Goal: Information Seeking & Learning: Check status

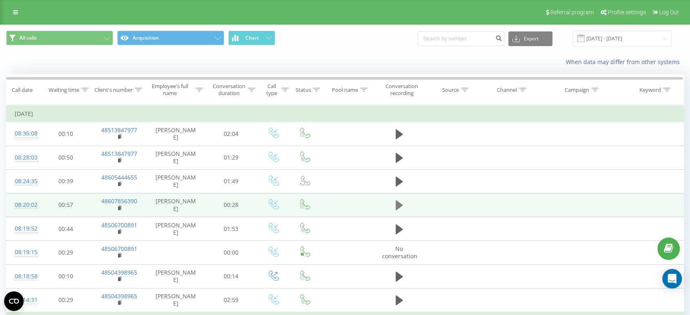
click at [404, 204] on td at bounding box center [399, 205] width 50 height 24
click at [401, 204] on icon at bounding box center [399, 206] width 7 height 10
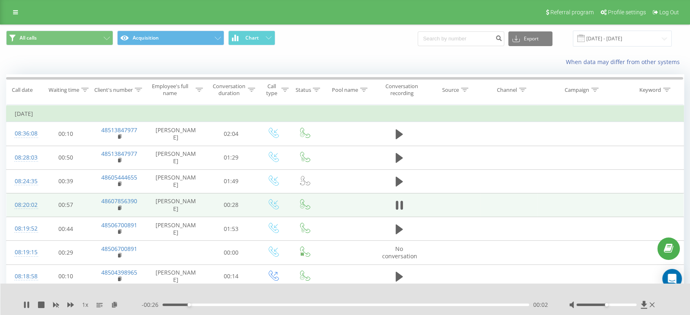
click at [401, 204] on icon at bounding box center [402, 205] width 2 height 9
drag, startPoint x: 120, startPoint y: 206, endPoint x: 128, endPoint y: 208, distance: 7.9
click at [120, 207] on rect at bounding box center [119, 209] width 2 height 4
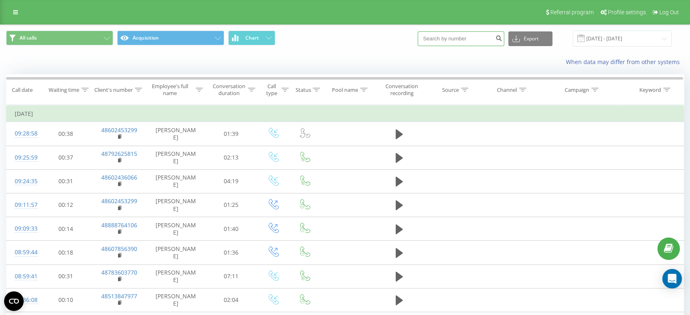
click at [479, 41] on input at bounding box center [461, 38] width 87 height 15
type input "785888835"
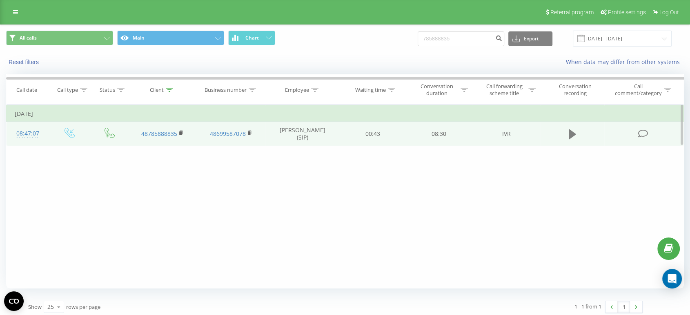
click at [577, 135] on button at bounding box center [572, 134] width 12 height 12
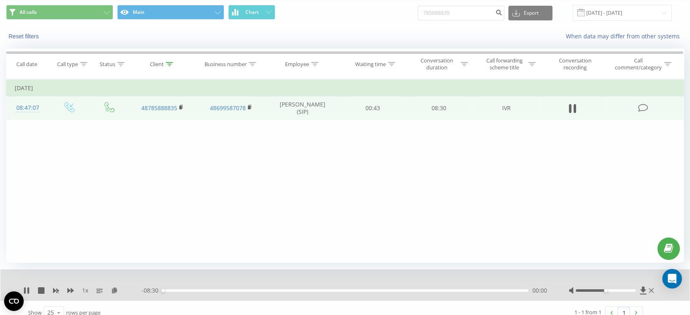
scroll to position [35, 0]
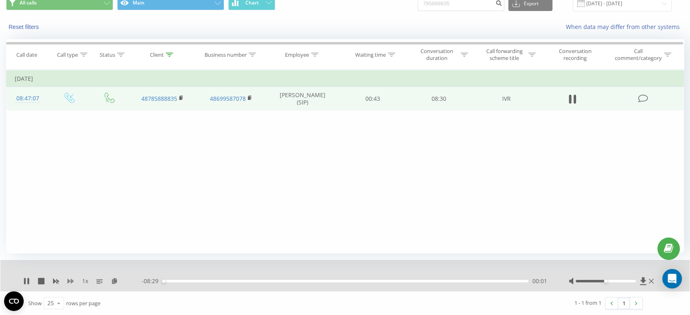
click at [71, 283] on icon at bounding box center [70, 281] width 7 height 5
click at [69, 283] on icon at bounding box center [70, 281] width 7 height 7
click at [58, 281] on icon at bounding box center [56, 281] width 6 height 5
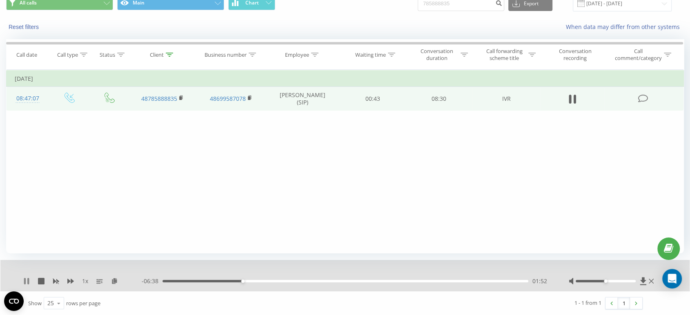
click at [26, 281] on icon at bounding box center [26, 281] width 7 height 7
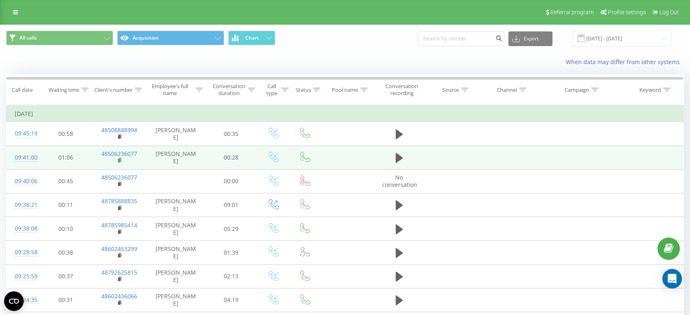
click at [120, 158] on icon at bounding box center [120, 161] width 4 height 6
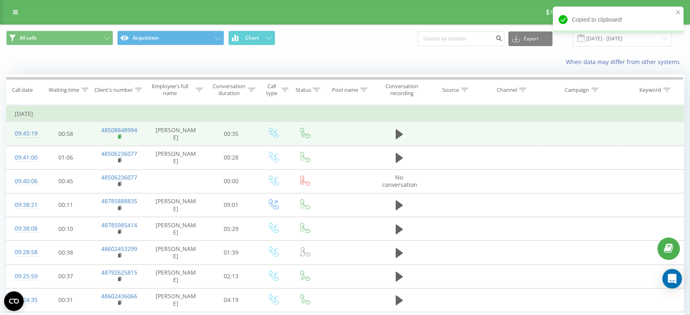
click at [121, 136] on icon at bounding box center [120, 137] width 4 height 6
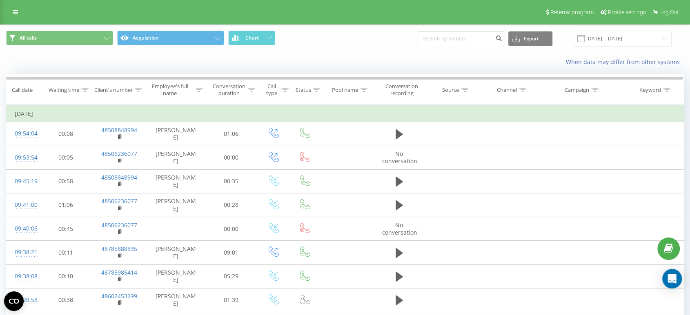
drag, startPoint x: 446, startPoint y: 48, endPoint x: 456, endPoint y: 39, distance: 13.9
click at [447, 49] on div "All calls Acquisition Chart Export .csv .xls .xlsx 18.09.2025 - 19.09.2025" at bounding box center [344, 38] width 689 height 27
click at [459, 38] on input at bounding box center [461, 38] width 87 height 15
type input "607687566"
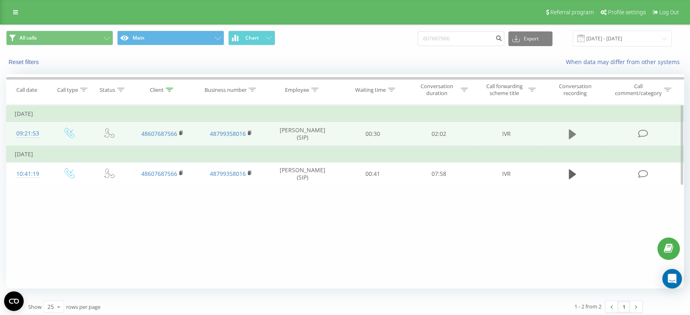
click at [570, 127] on td at bounding box center [572, 134] width 63 height 24
click at [570, 136] on icon at bounding box center [572, 134] width 7 height 10
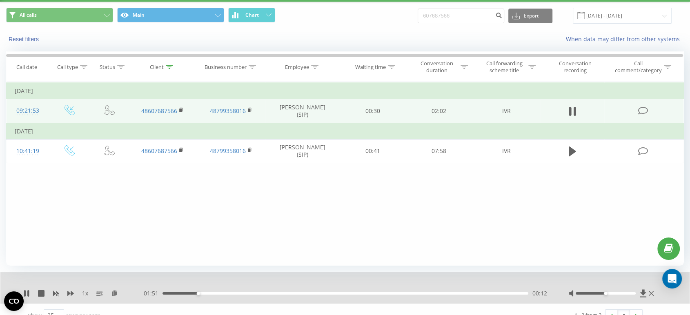
scroll to position [35, 0]
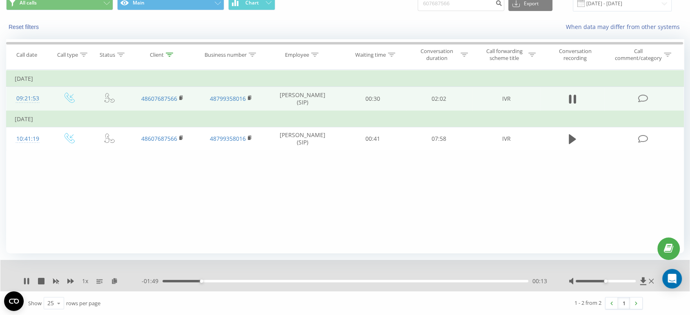
drag, startPoint x: 506, startPoint y: 231, endPoint x: 501, endPoint y: 231, distance: 4.5
click at [506, 231] on div "Filter by condition Equal Enter value Cancel OK Filter by condition Equal Enter…" at bounding box center [345, 162] width 678 height 184
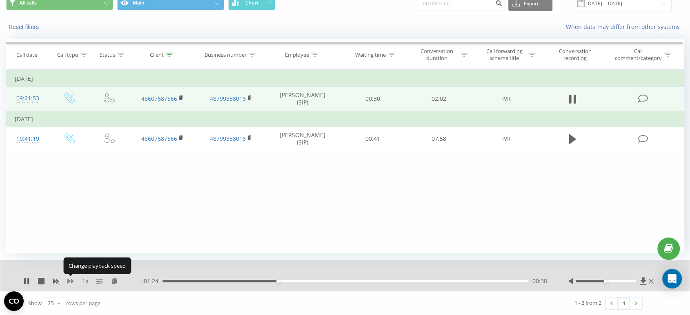
click at [71, 283] on icon at bounding box center [70, 281] width 7 height 5
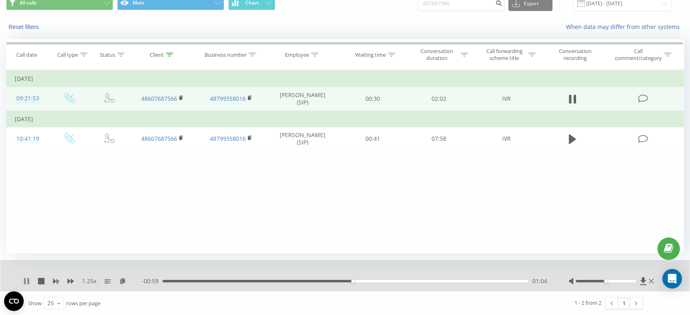
click at [28, 279] on icon at bounding box center [28, 281] width 2 height 7
click at [566, 97] on button at bounding box center [572, 99] width 12 height 12
click at [55, 282] on icon at bounding box center [56, 281] width 6 height 5
click at [26, 280] on icon at bounding box center [26, 281] width 7 height 7
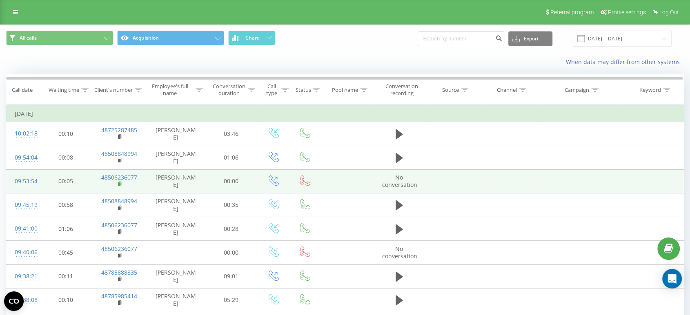
click at [119, 185] on rect at bounding box center [119, 185] width 2 height 4
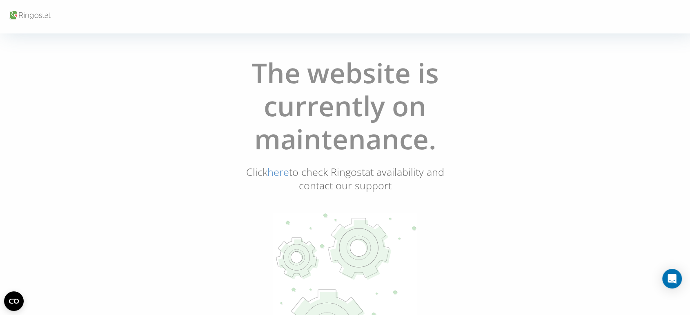
drag, startPoint x: 265, startPoint y: 138, endPoint x: 427, endPoint y: 147, distance: 161.9
click at [427, 147] on h1 "The website is currently on maintenance." at bounding box center [345, 110] width 305 height 109
copy h1 "maintenance"
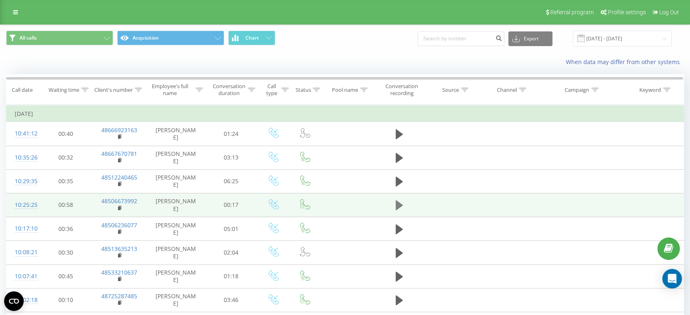
click at [396, 205] on icon at bounding box center [399, 206] width 7 height 10
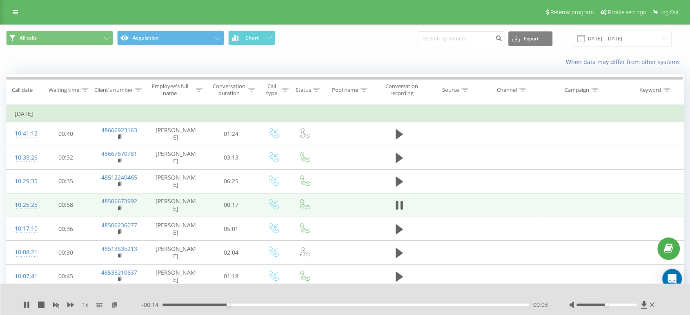
click at [396, 205] on icon at bounding box center [397, 205] width 2 height 9
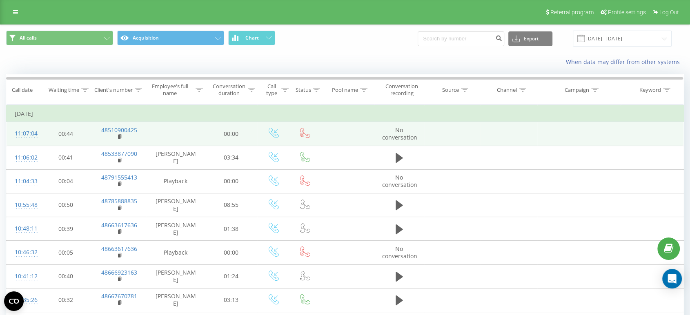
drag, startPoint x: 118, startPoint y: 137, endPoint x: 138, endPoint y: 143, distance: 20.9
click at [118, 137] on rect at bounding box center [119, 137] width 2 height 4
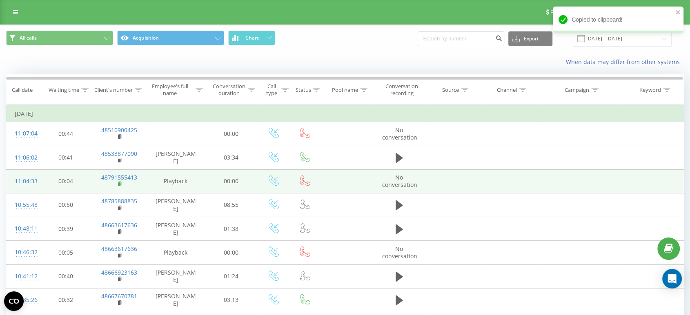
click at [119, 183] on rect at bounding box center [119, 185] width 2 height 4
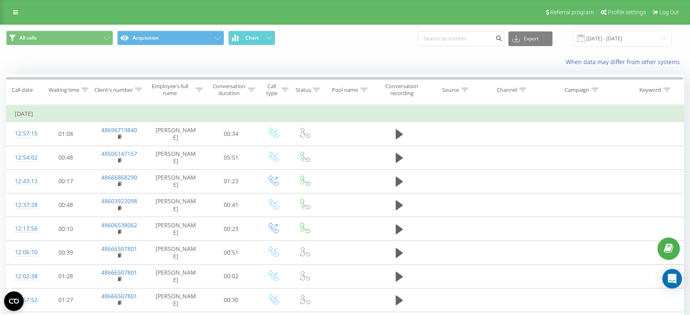
click at [166, 56] on div "When data may differ from other systems" at bounding box center [344, 62] width 689 height 20
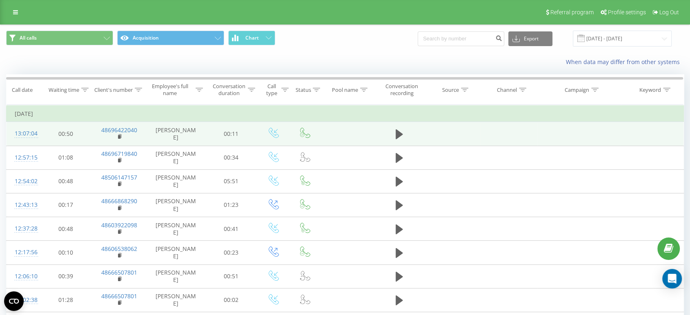
click at [120, 136] on rect at bounding box center [119, 137] width 2 height 4
drag, startPoint x: 121, startPoint y: 137, endPoint x: 131, endPoint y: 147, distance: 14.2
click at [120, 136] on icon at bounding box center [120, 137] width 4 height 6
click at [119, 138] on rect at bounding box center [119, 137] width 2 height 4
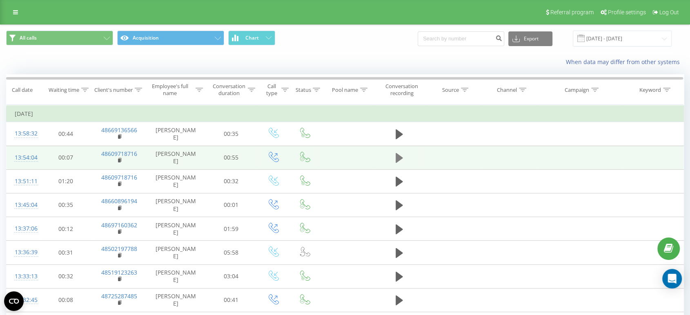
click at [400, 157] on icon at bounding box center [399, 158] width 7 height 10
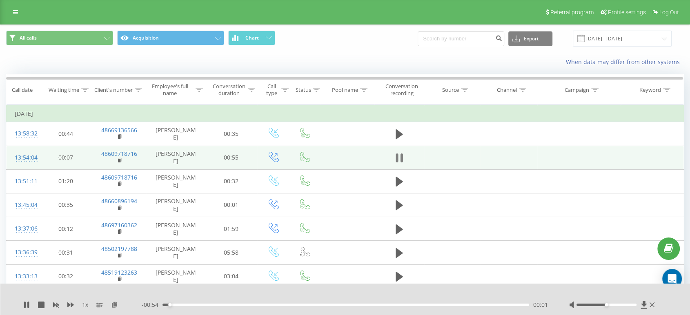
click at [400, 159] on icon at bounding box center [399, 157] width 7 height 11
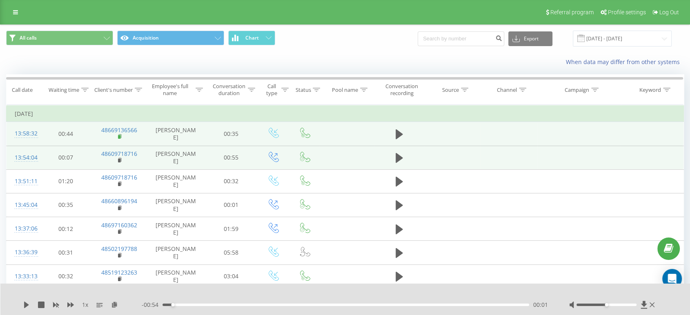
click at [121, 136] on icon at bounding box center [120, 137] width 4 height 6
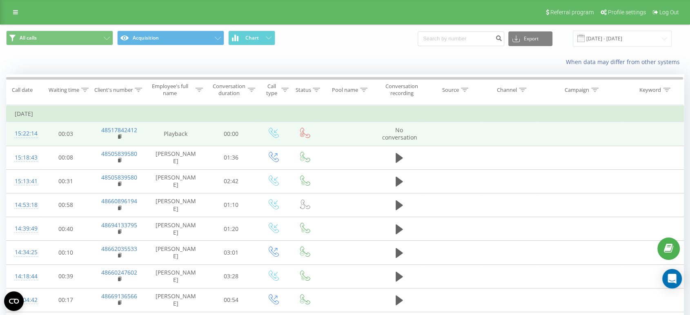
drag, startPoint x: 121, startPoint y: 136, endPoint x: 138, endPoint y: 145, distance: 18.6
click at [120, 136] on icon at bounding box center [120, 137] width 4 height 6
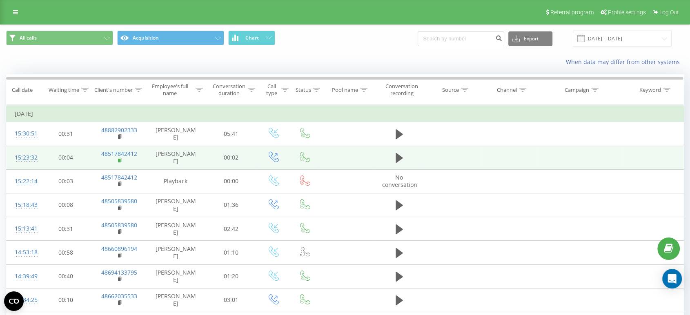
click at [118, 160] on rect at bounding box center [119, 161] width 2 height 4
